Goal: Transaction & Acquisition: Obtain resource

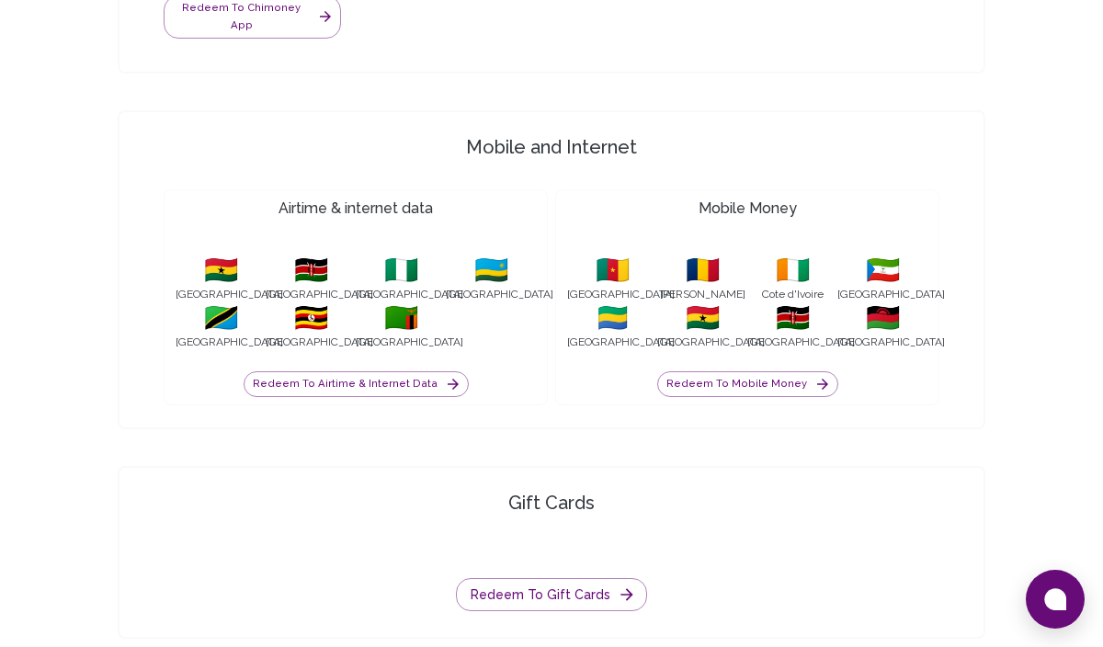
scroll to position [1964, 0]
click at [710, 372] on button "Redeem to Mobile Money" at bounding box center [747, 385] width 181 height 26
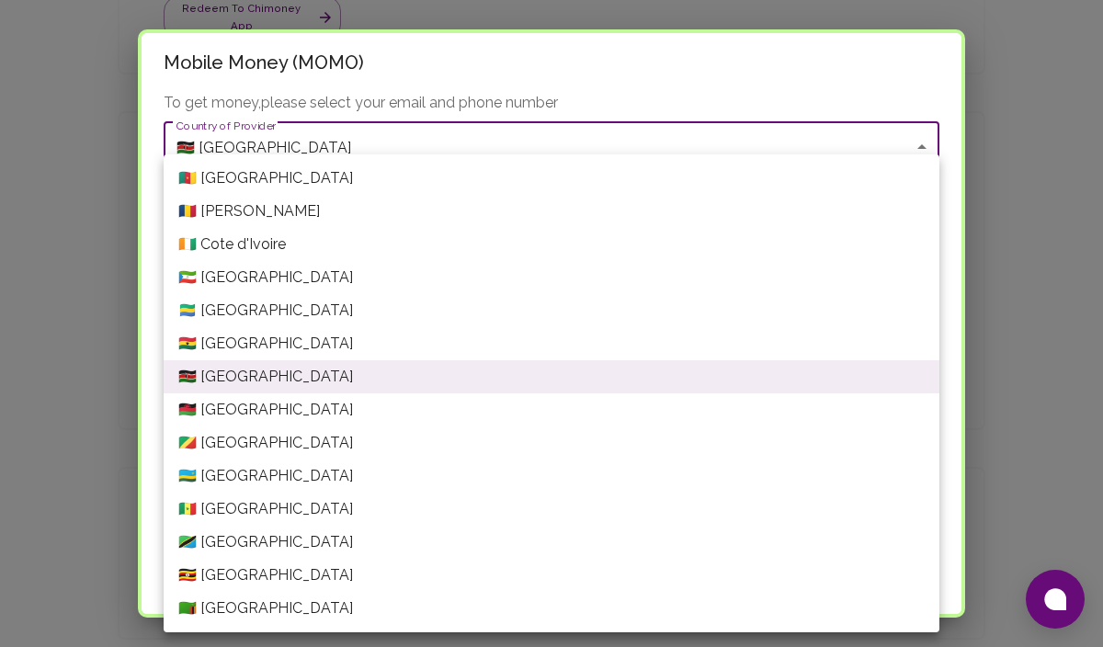
click at [264, 346] on li "🇬🇭 [GEOGRAPHIC_DATA]" at bounding box center [552, 343] width 776 height 33
type input "[GEOGRAPHIC_DATA]"
type input "Ghana---VODAFONE"
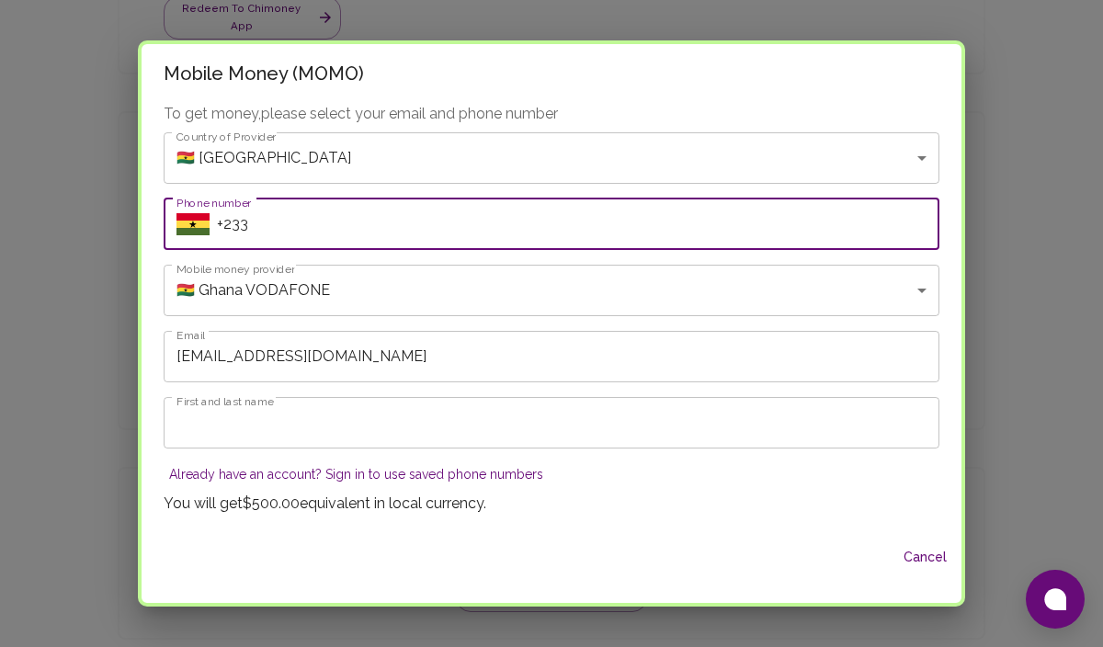
click at [272, 241] on input "+233" at bounding box center [578, 223] width 722 height 51
type input "[PHONE_NUMBER]"
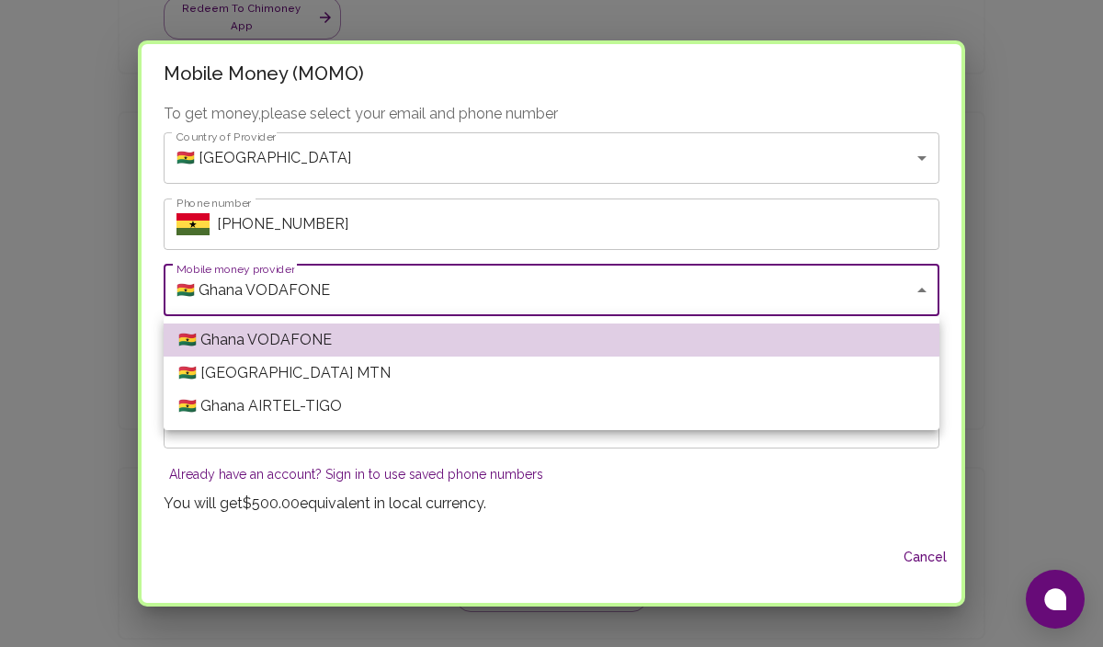
click at [326, 381] on li "🇬🇭 [GEOGRAPHIC_DATA] MTN" at bounding box center [552, 373] width 776 height 33
type input "Ghana---MTN"
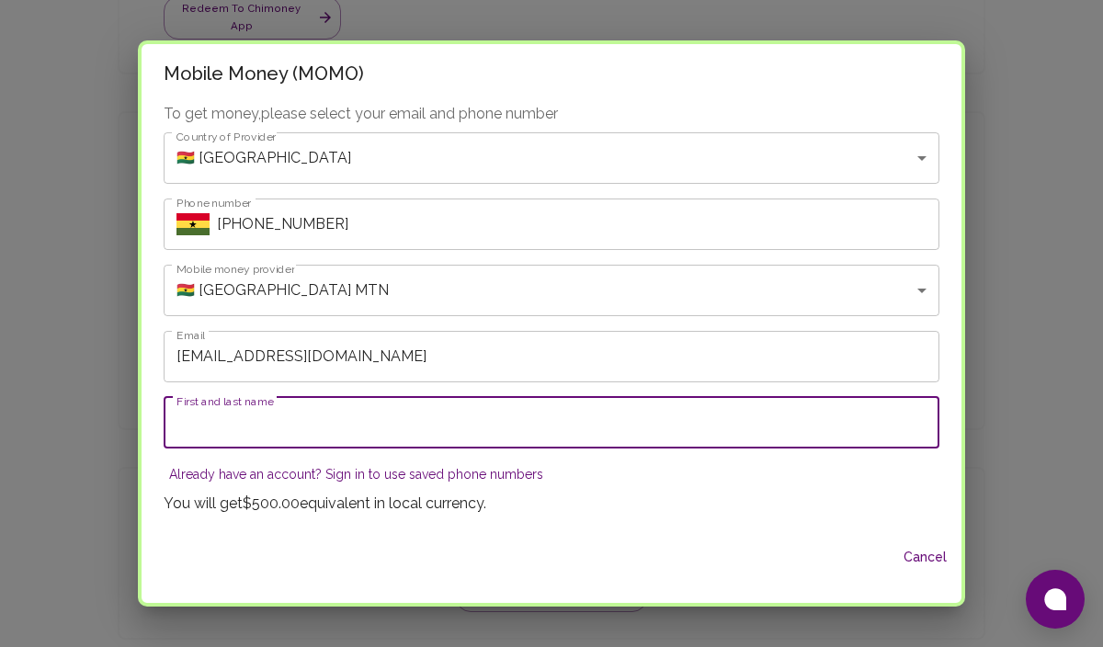
click at [318, 440] on input "First and last name" at bounding box center [552, 422] width 776 height 51
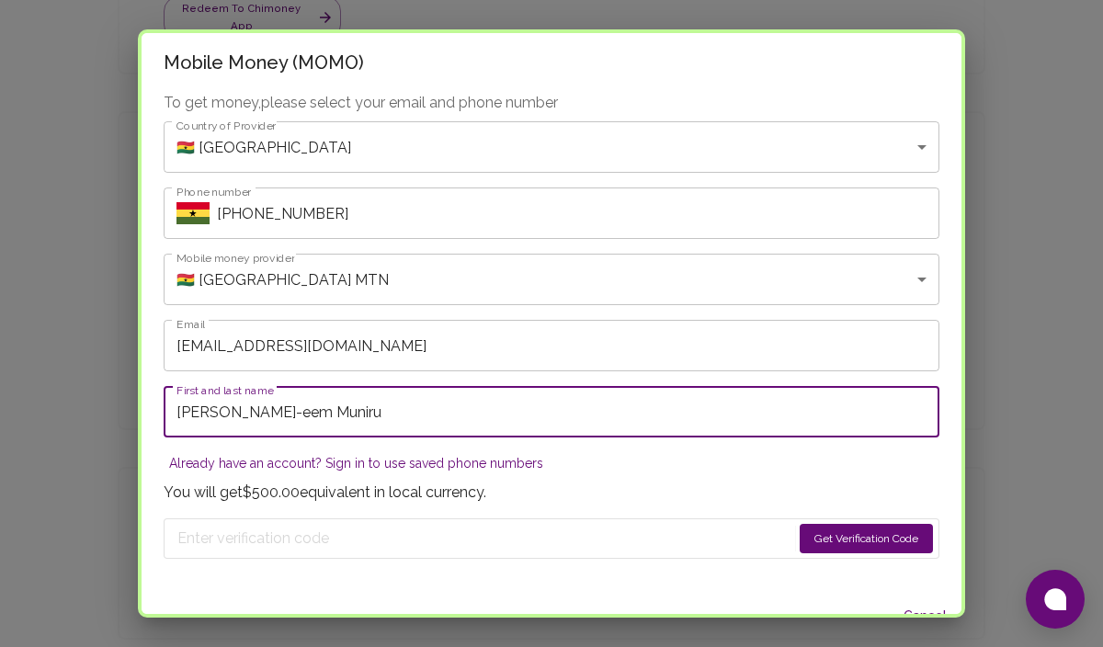
type input "[PERSON_NAME]-eem Muniru"
click at [850, 532] on button "Get Verification Code" at bounding box center [865, 538] width 133 height 29
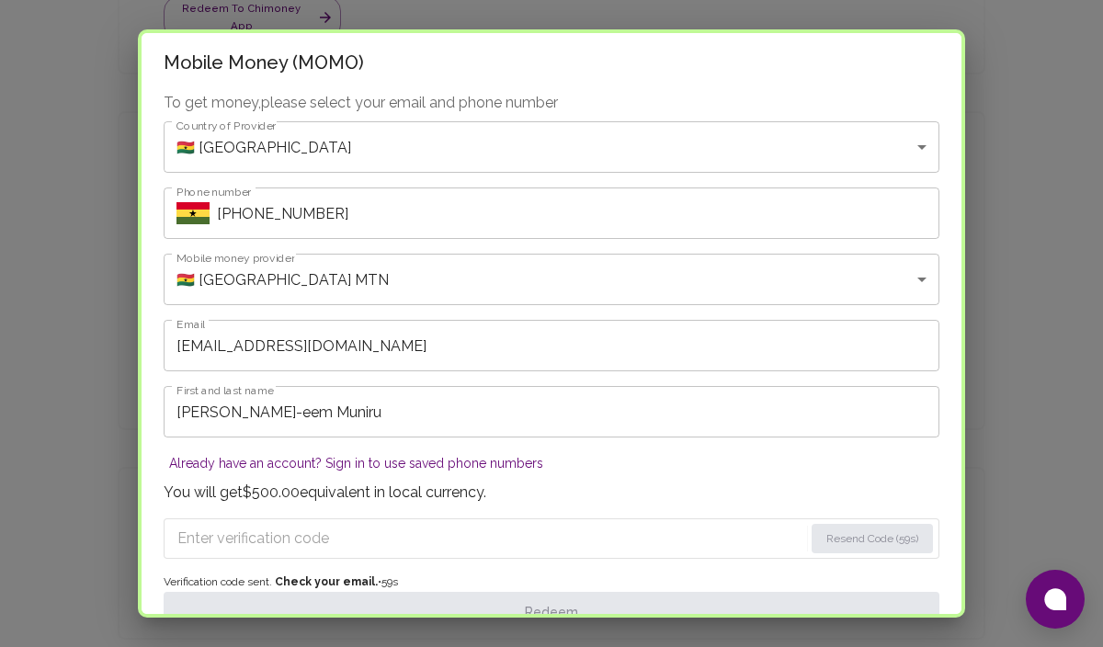
scroll to position [44, 0]
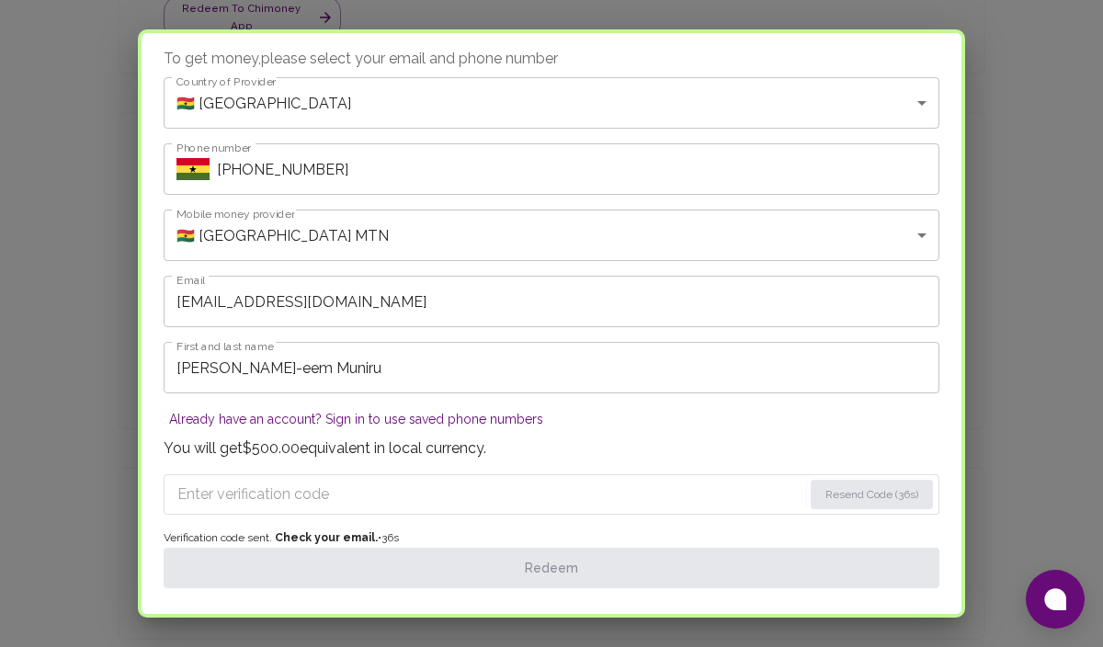
click at [261, 492] on input "Enter verification code" at bounding box center [489, 494] width 625 height 29
paste input "567"
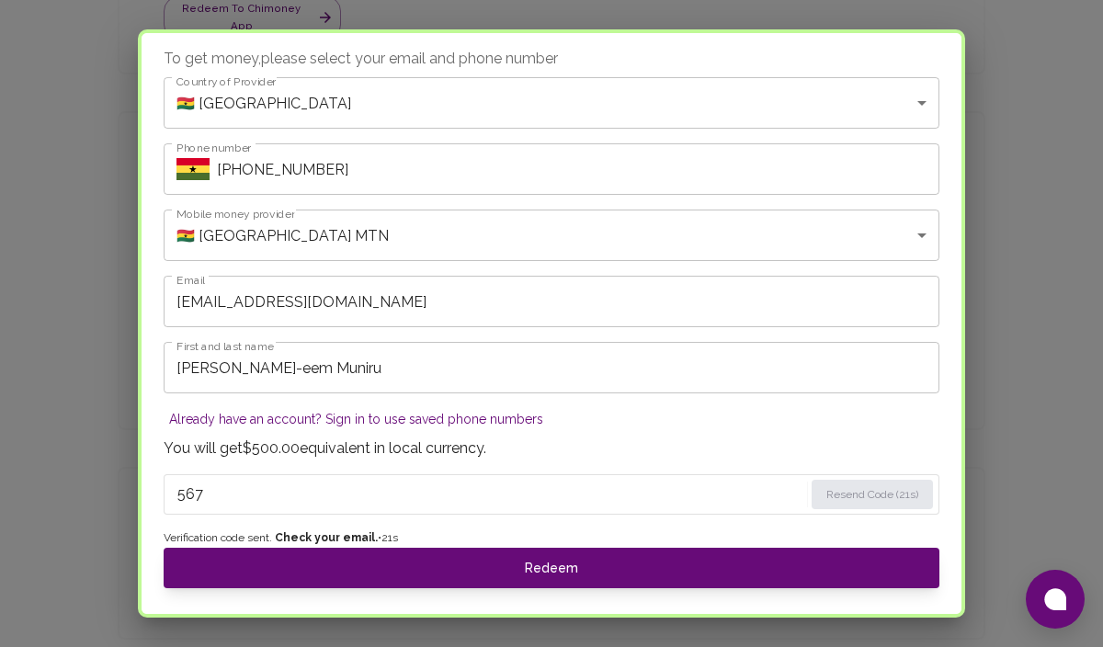
click at [205, 499] on input "567" at bounding box center [490, 494] width 626 height 29
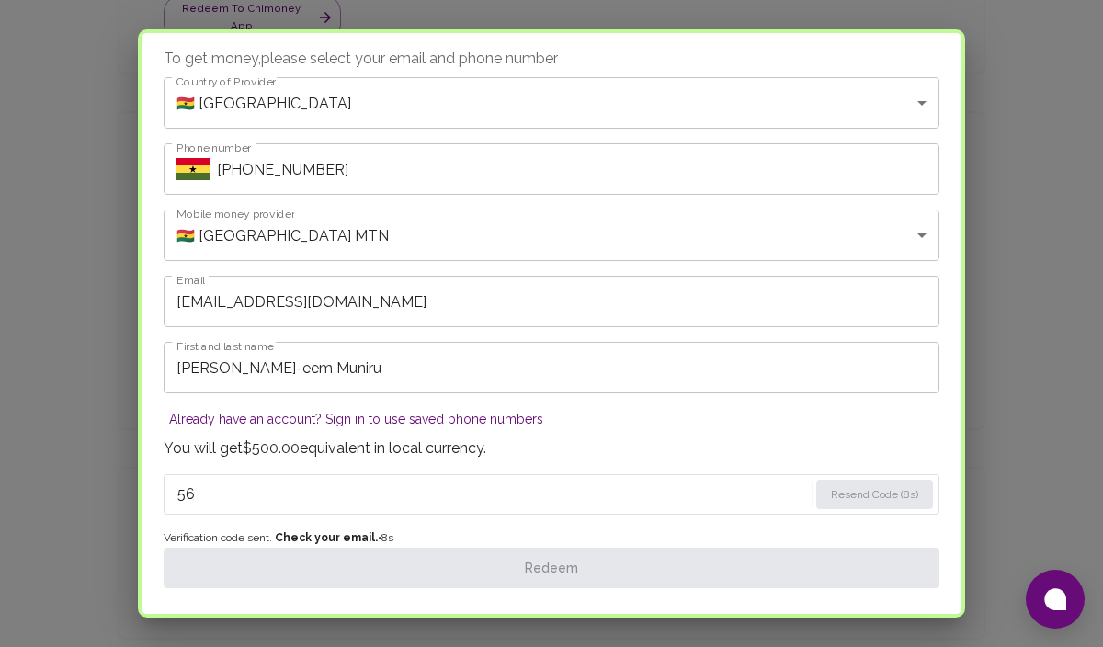
type input "5"
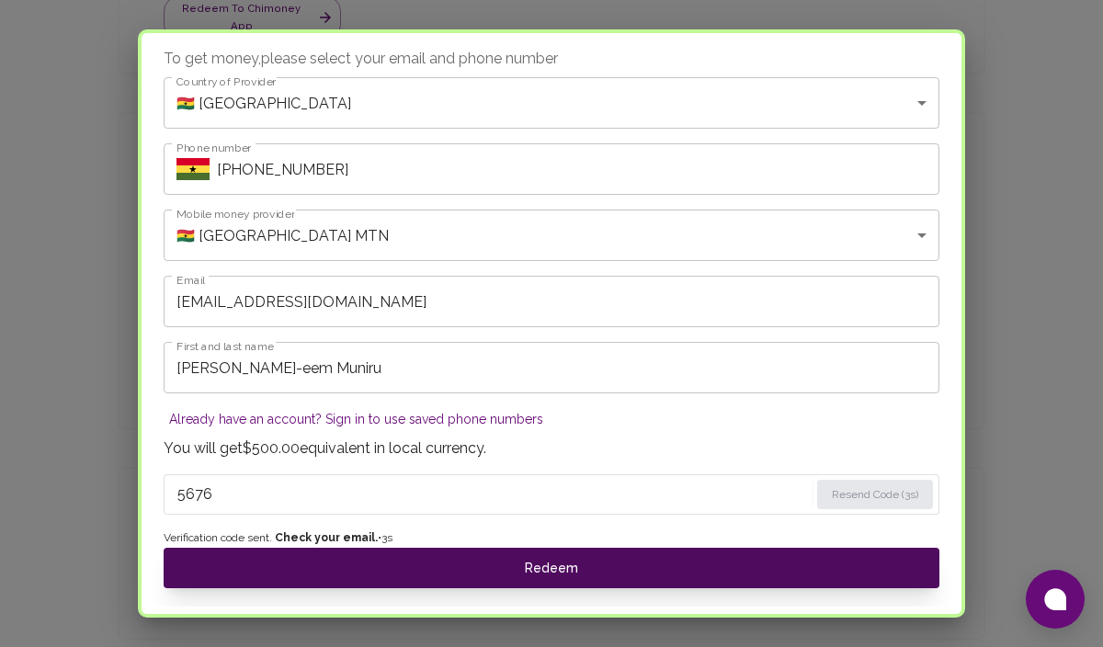
type input "5676"
click at [323, 586] on button "Redeem" at bounding box center [552, 568] width 776 height 40
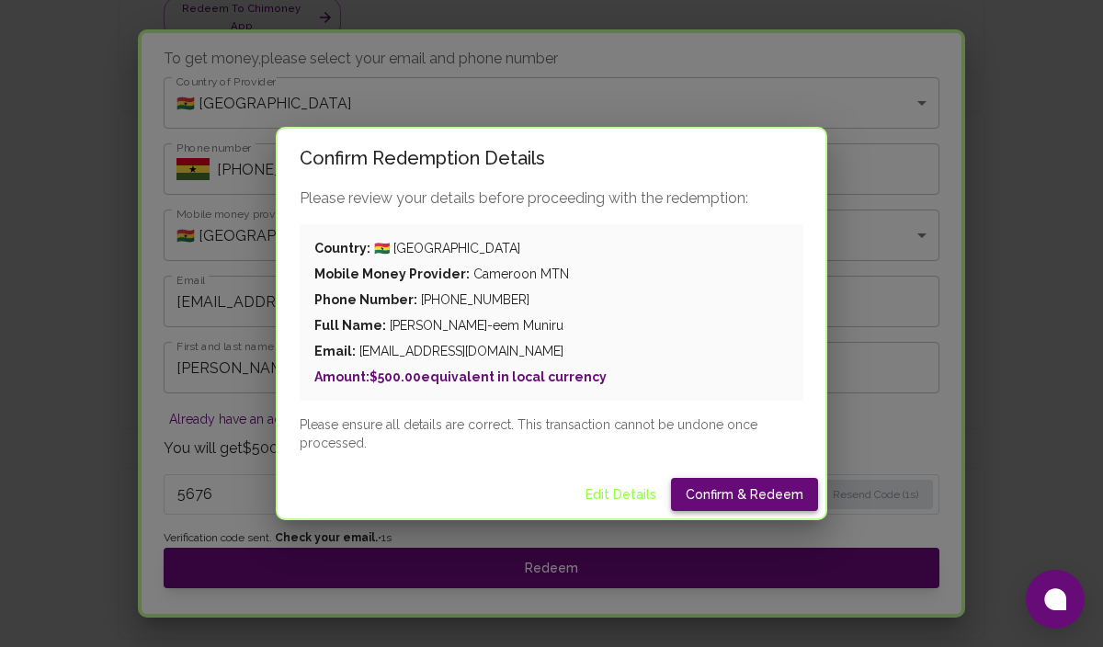
click at [712, 492] on button "Confirm & Redeem" at bounding box center [744, 495] width 147 height 34
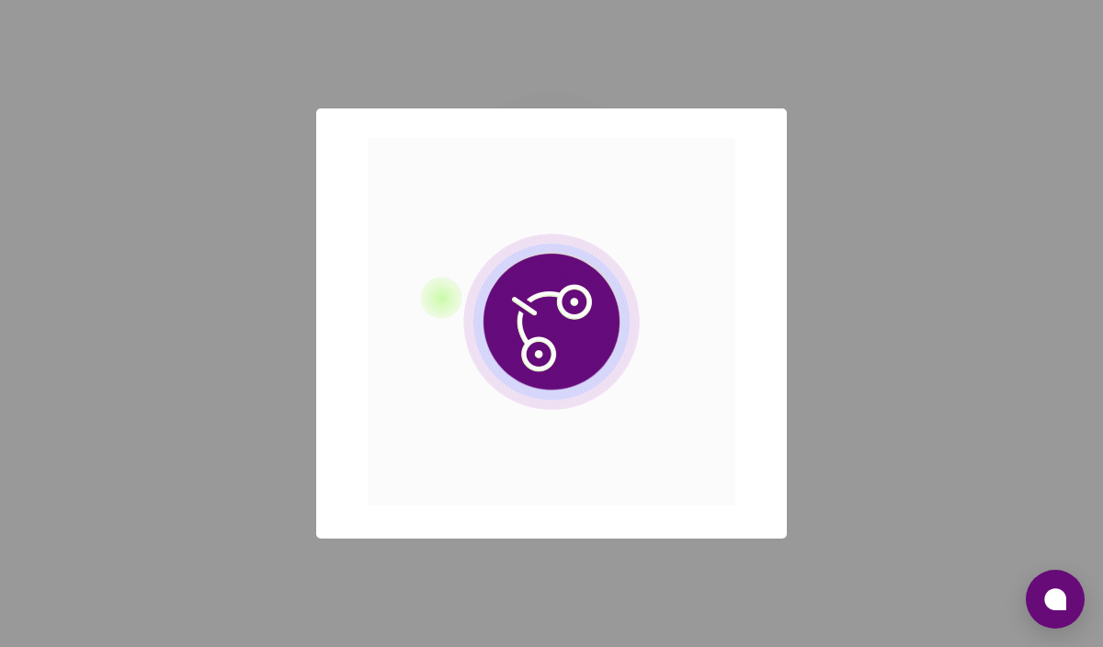
scroll to position [0, 0]
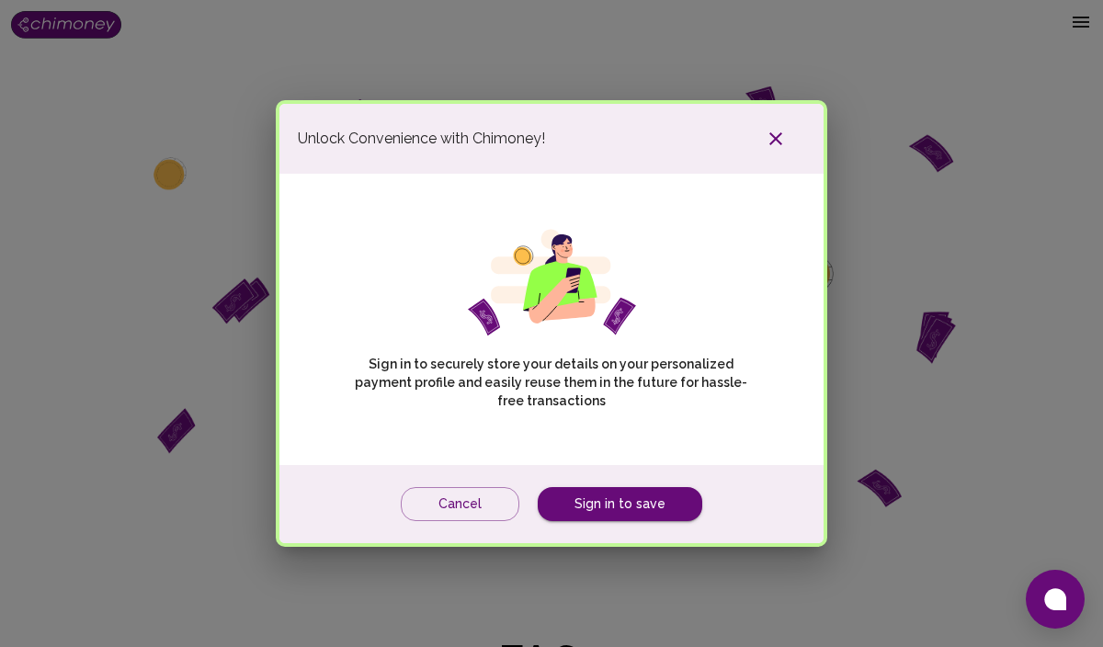
click at [765, 135] on icon "button" at bounding box center [775, 139] width 22 height 22
